Goal: Task Accomplishment & Management: Complete application form

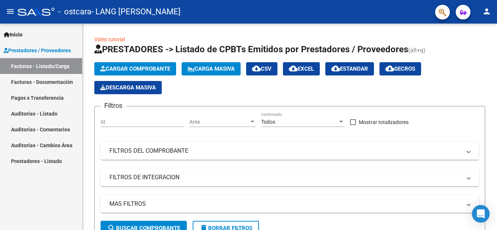
click at [50, 81] on link "Facturas - Documentación" at bounding box center [41, 82] width 82 height 16
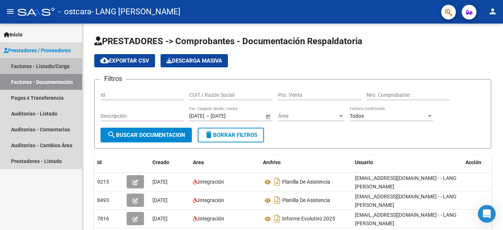
click at [48, 68] on link "Facturas - Listado/Carga" at bounding box center [41, 66] width 82 height 16
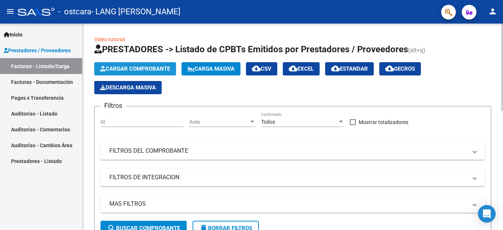
click at [155, 69] on span "Cargar Comprobante" at bounding box center [135, 69] width 70 height 7
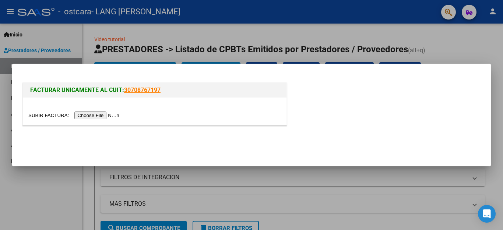
click at [97, 115] on input "file" at bounding box center [74, 116] width 93 height 8
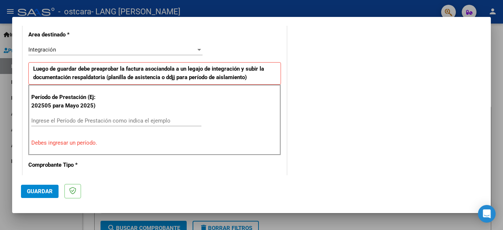
scroll to position [183, 0]
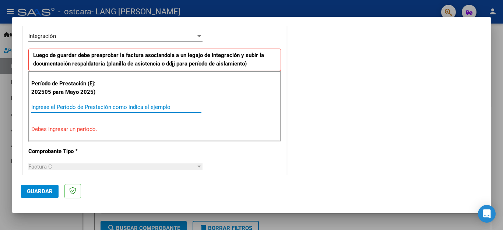
click at [47, 106] on input "Ingrese el Período de Prestación como indica el ejemplo" at bounding box center [116, 107] width 170 height 7
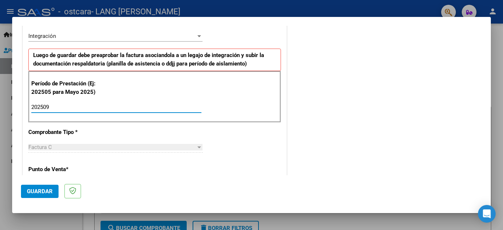
type input "202509"
click at [272, 128] on div "CUIT * 20-35637429-1 Ingresar CUIT ANALISIS PRESTADOR LANG [PERSON_NAME] Area d…" at bounding box center [155, 213] width 264 height 555
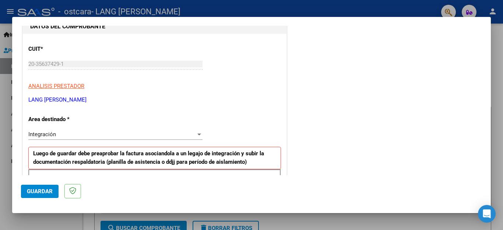
scroll to position [103, 0]
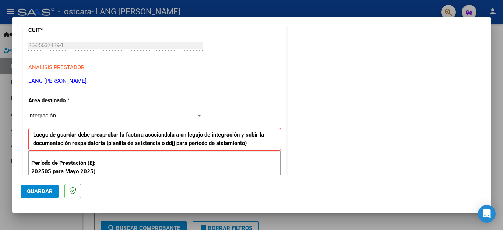
drag, startPoint x: 491, startPoint y: 66, endPoint x: 491, endPoint y: 77, distance: 10.3
click at [491, 77] on div "COMPROBANTE VER COMPROBANTE El comprobante fue leído exitosamente. DATOS DEL CO…" at bounding box center [251, 115] width 503 height 230
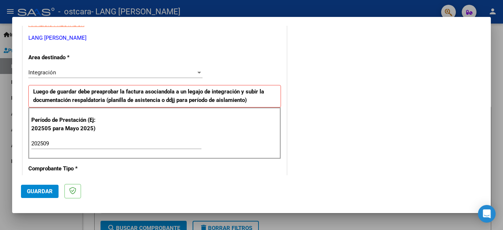
scroll to position [163, 0]
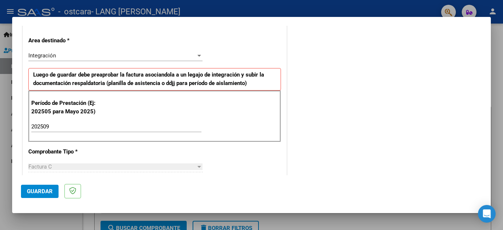
click at [391, 118] on div "COMENTARIOS Comentarios del Prestador / Gerenciador:" at bounding box center [386, 191] width 194 height 640
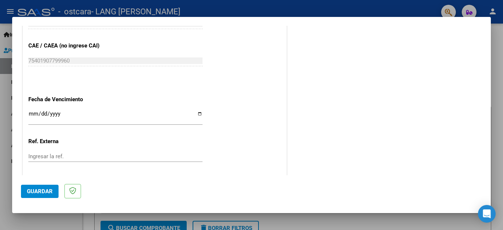
scroll to position [474, 0]
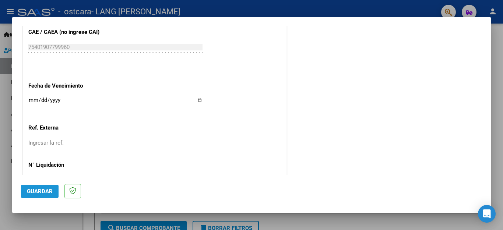
click at [37, 191] on span "Guardar" at bounding box center [40, 191] width 26 height 7
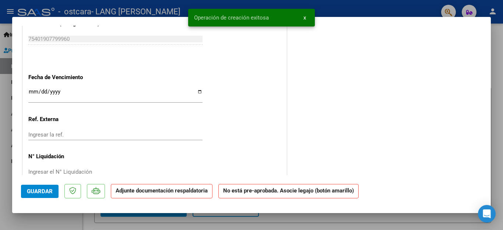
scroll to position [0, 0]
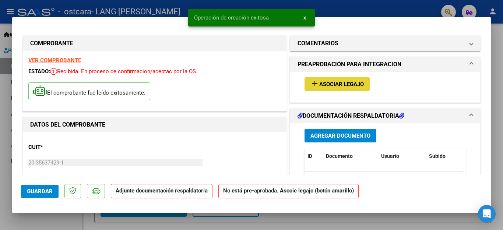
click at [336, 81] on span "Asociar Legajo" at bounding box center [342, 84] width 45 height 7
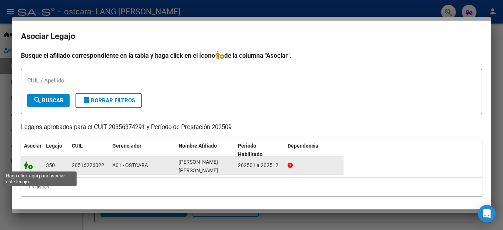
click at [28, 167] on icon at bounding box center [28, 165] width 9 height 8
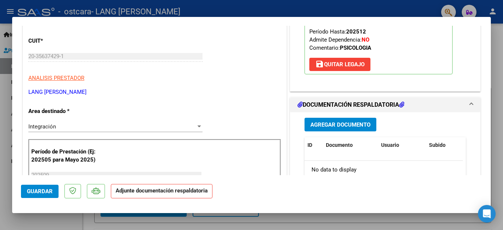
scroll to position [140, 0]
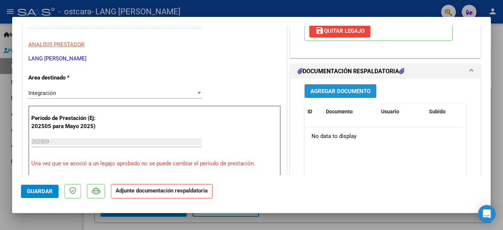
click at [336, 89] on span "Agregar Documento" at bounding box center [341, 91] width 60 height 7
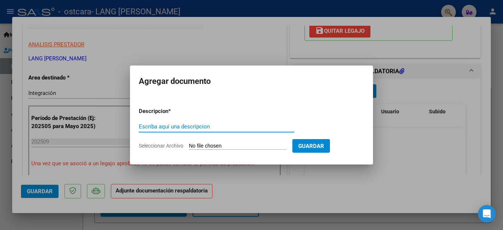
click at [202, 124] on input "Escriba aquí una descripcion" at bounding box center [217, 126] width 156 height 7
type input "PLANILLA DE ASISTENCIA"
click at [231, 147] on input "Seleccionar Archivo" at bounding box center [238, 146] width 98 height 7
type input "C:\fakepath\[PERSON_NAME] [DATE] ASIST.pdf"
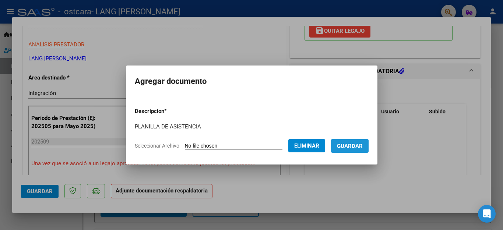
click at [357, 146] on span "Guardar" at bounding box center [350, 146] width 26 height 7
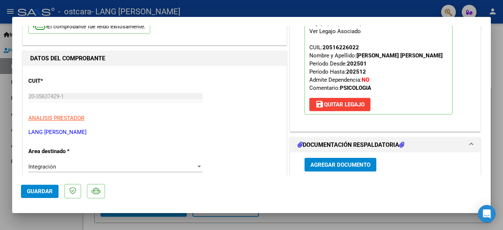
scroll to position [0, 0]
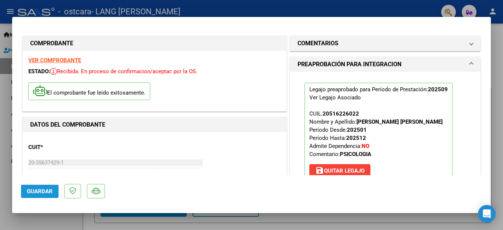
click at [36, 191] on span "Guardar" at bounding box center [40, 191] width 26 height 7
click at [38, 191] on span "Guardar" at bounding box center [40, 191] width 26 height 7
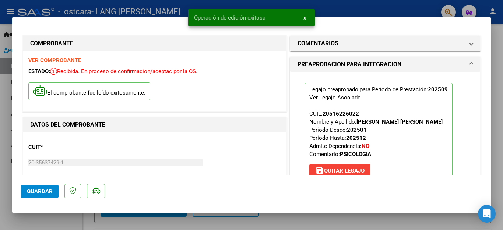
type input "$ 0,00"
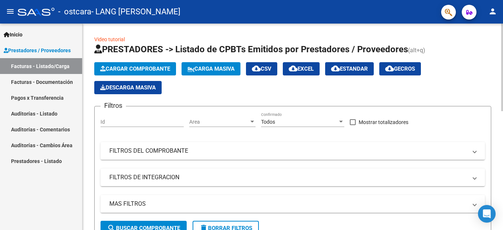
scroll to position [97, 0]
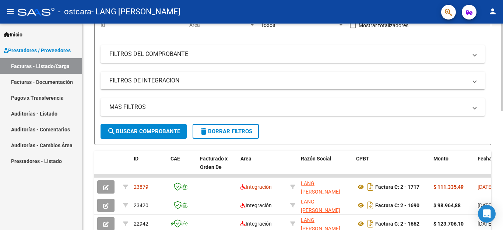
click at [497, 109] on div at bounding box center [503, 68] width 2 height 88
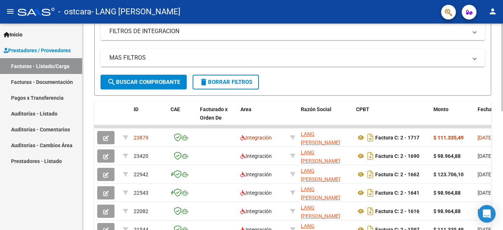
scroll to position [199, 0]
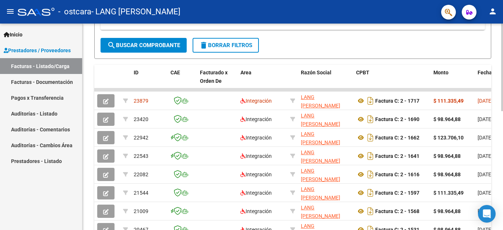
click at [497, 111] on div at bounding box center [503, 68] width 2 height 88
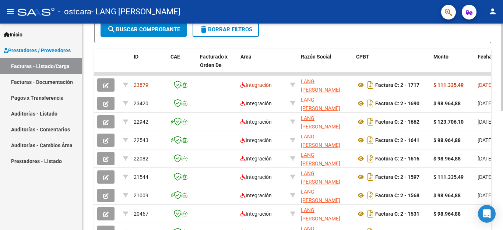
scroll to position [182, 0]
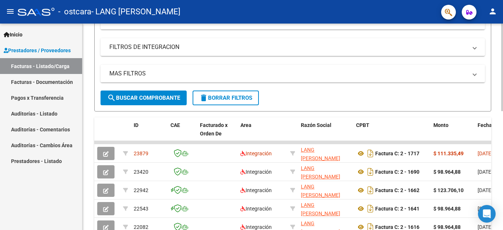
click at [497, 108] on div at bounding box center [503, 68] width 2 height 88
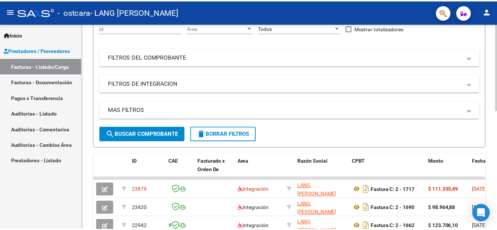
scroll to position [0, 0]
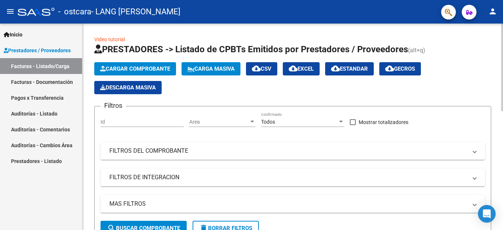
click at [497, 43] on div at bounding box center [503, 68] width 2 height 88
click at [493, 13] on mat-icon "person" at bounding box center [493, 11] width 9 height 9
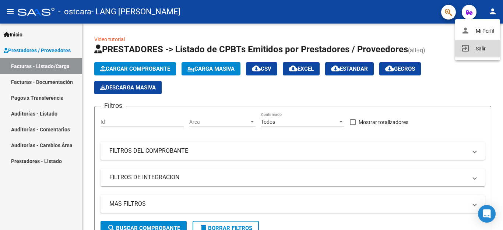
click at [464, 46] on mat-icon "exit_to_app" at bounding box center [465, 48] width 9 height 9
